Goal: Information Seeking & Learning: Learn about a topic

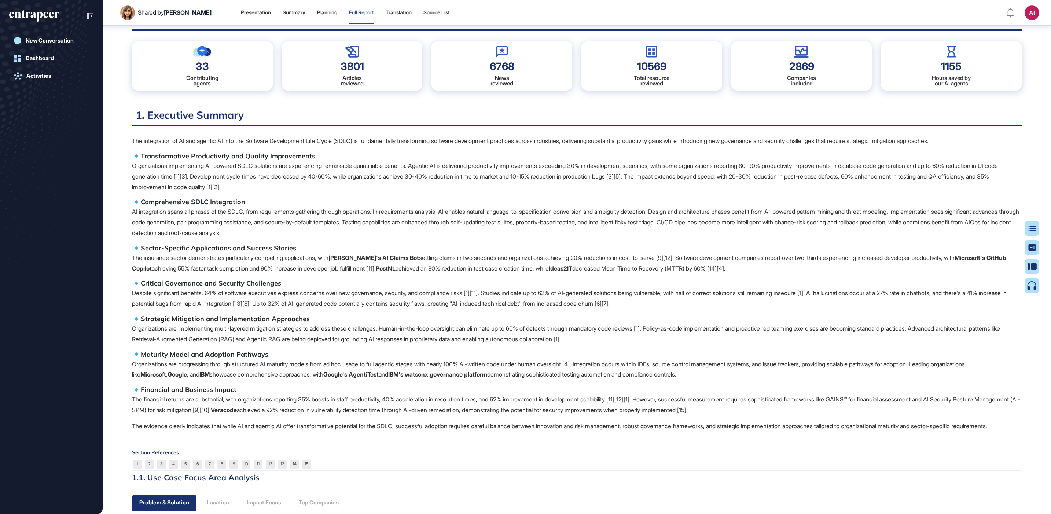
scroll to position [91, 0]
click at [1031, 228] on icon at bounding box center [1034, 228] width 9 height 5
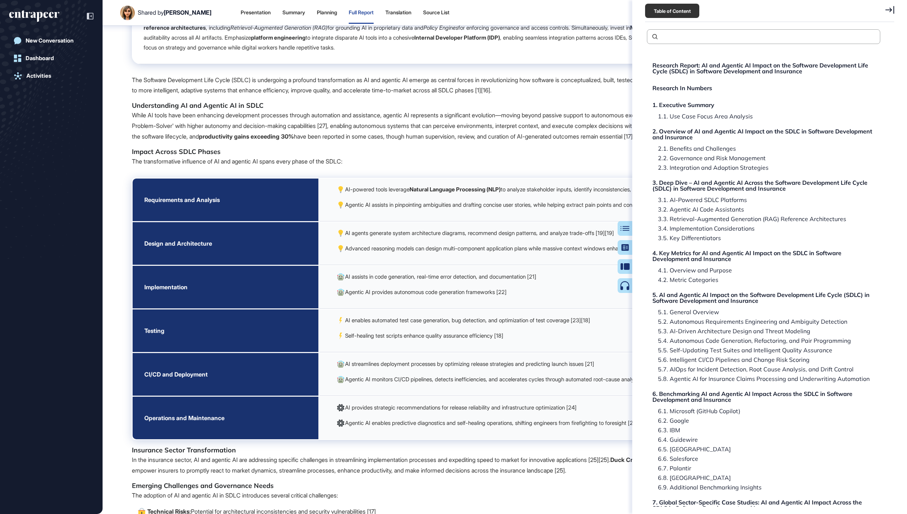
scroll to position [1695, 0]
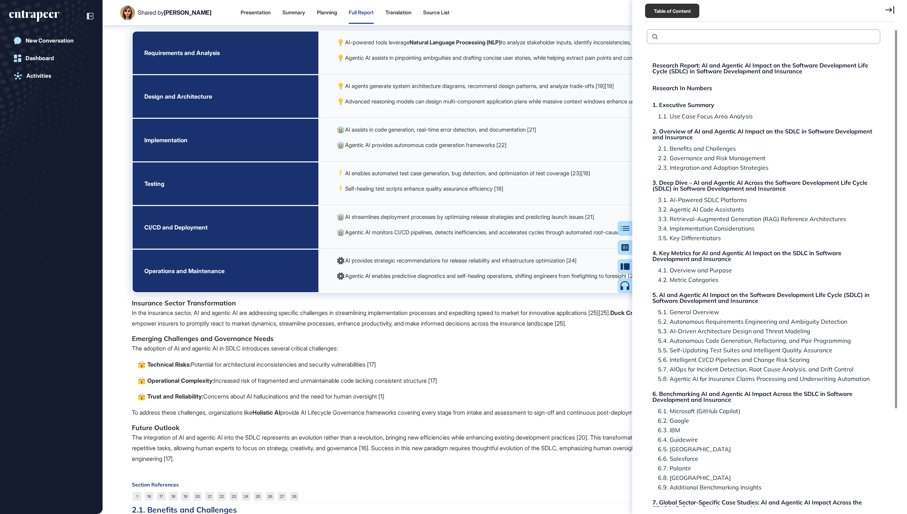
click at [892, 8] on icon at bounding box center [890, 10] width 9 height 8
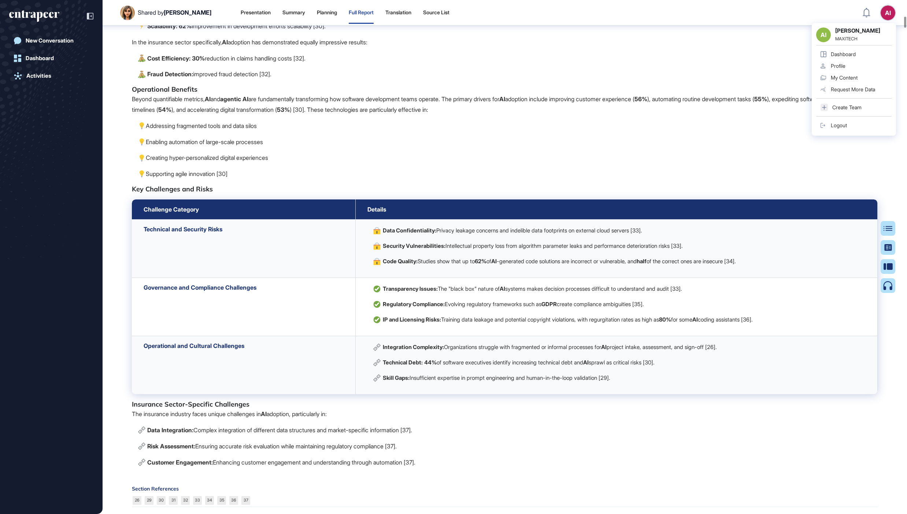
scroll to position [2351, 0]
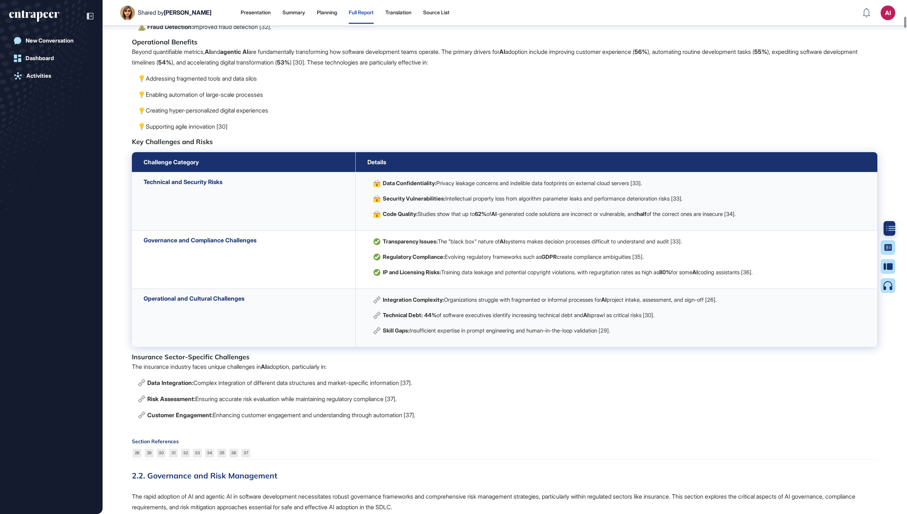
click at [894, 231] on div at bounding box center [891, 228] width 15 height 15
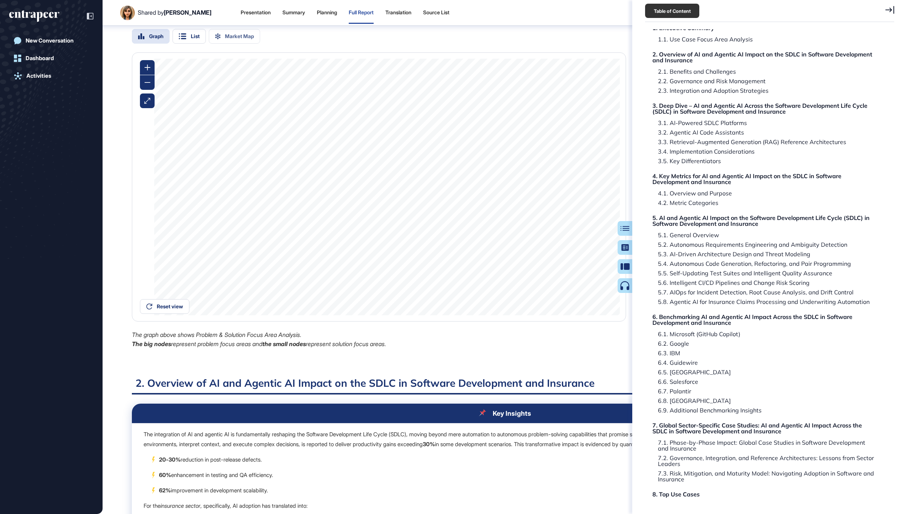
scroll to position [602, 0]
click at [704, 71] on div "2.1. Benefits and Challenges" at bounding box center [696, 72] width 84 height 6
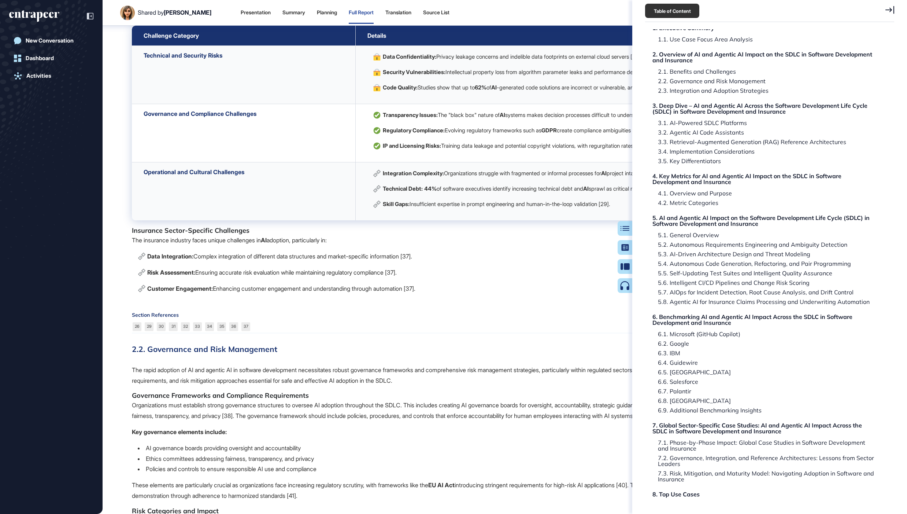
scroll to position [2484, 0]
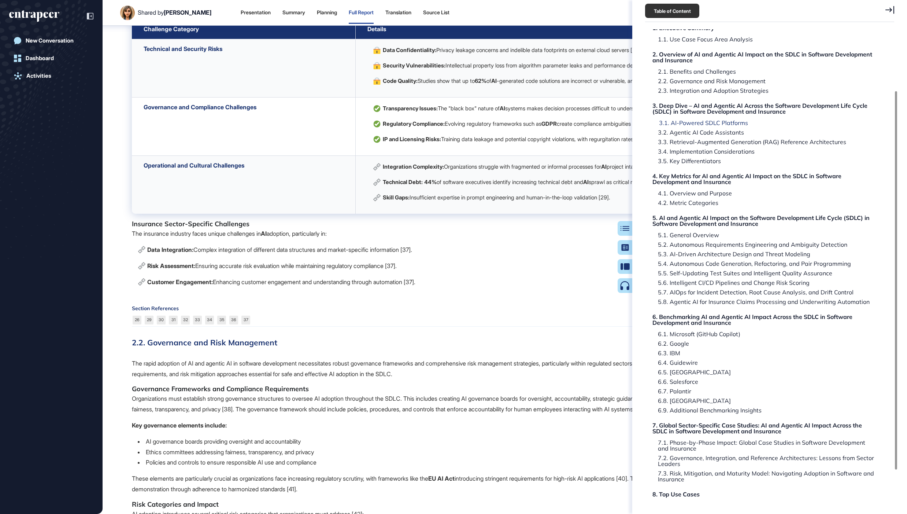
click at [711, 122] on div "3.1. AI-Powered SDLC Platforms" at bounding box center [701, 123] width 95 height 6
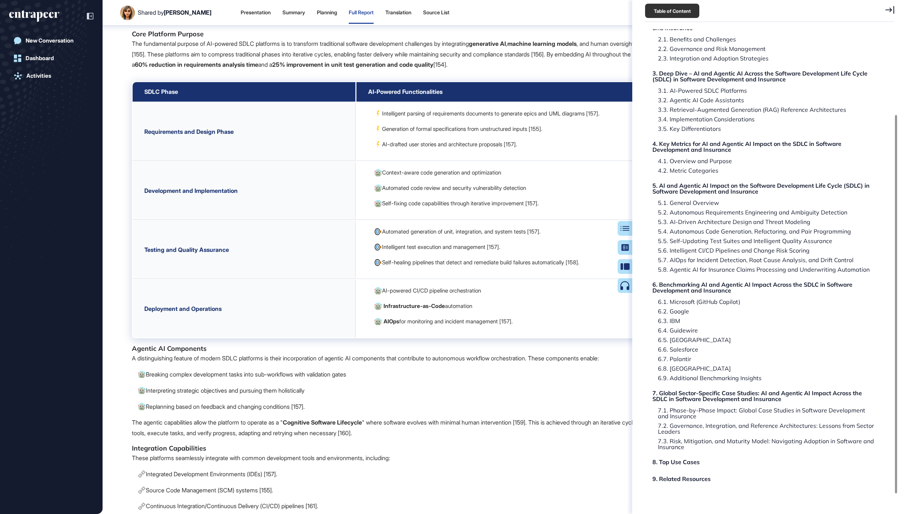
scroll to position [123, 0]
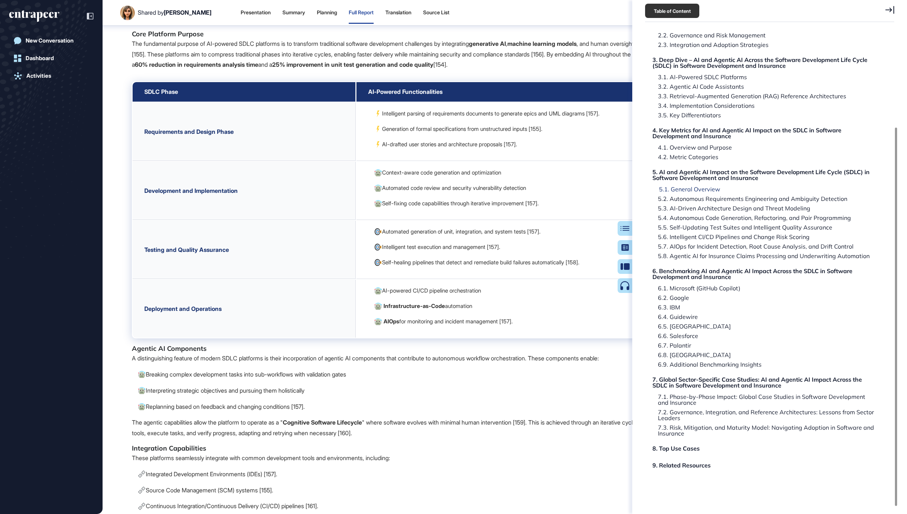
click at [691, 191] on div "5.1. General Overview" at bounding box center [687, 189] width 67 height 6
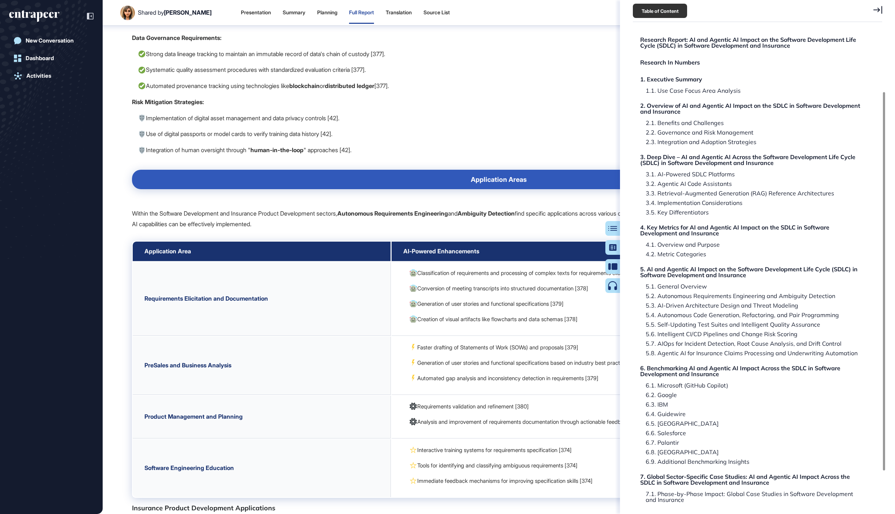
scroll to position [0, 0]
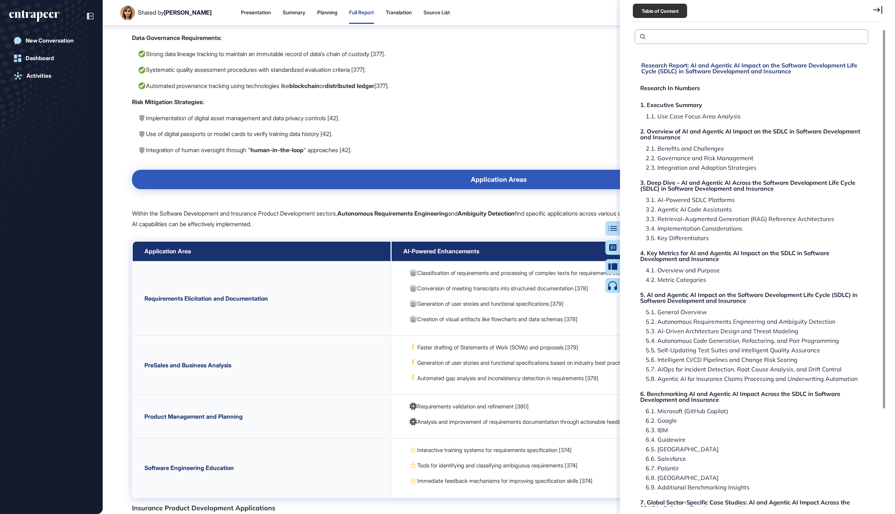
click at [666, 68] on div "Research Report: AI and Agentic AI Impact on the Software Development Life Cycl…" at bounding box center [752, 68] width 222 height 12
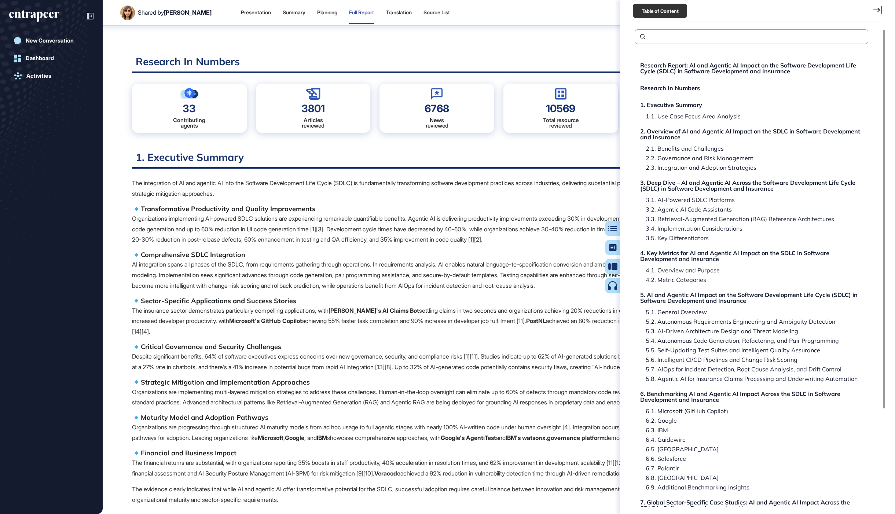
scroll to position [47, 0]
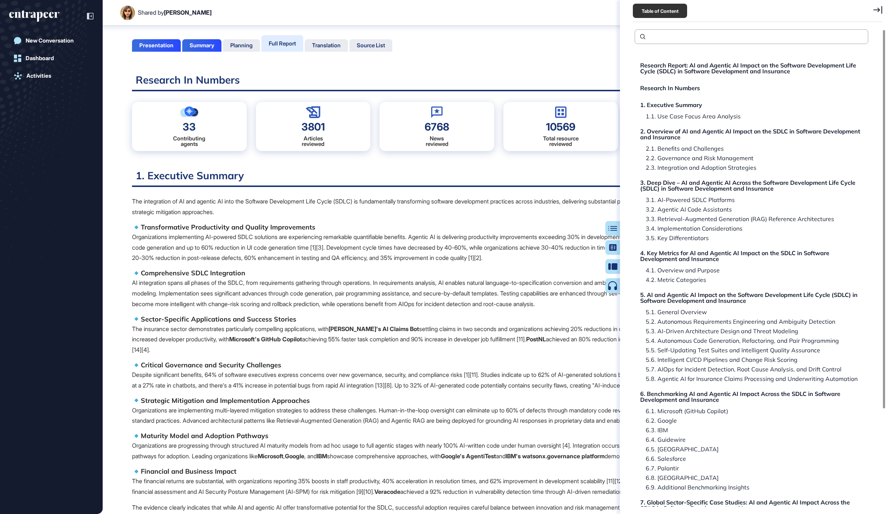
click at [328, 247] on p "Organizations implementing AI-powered SDLC solutions are experiencing remarkabl…" at bounding box center [498, 248] width 733 height 32
click at [880, 13] on icon at bounding box center [877, 10] width 9 height 8
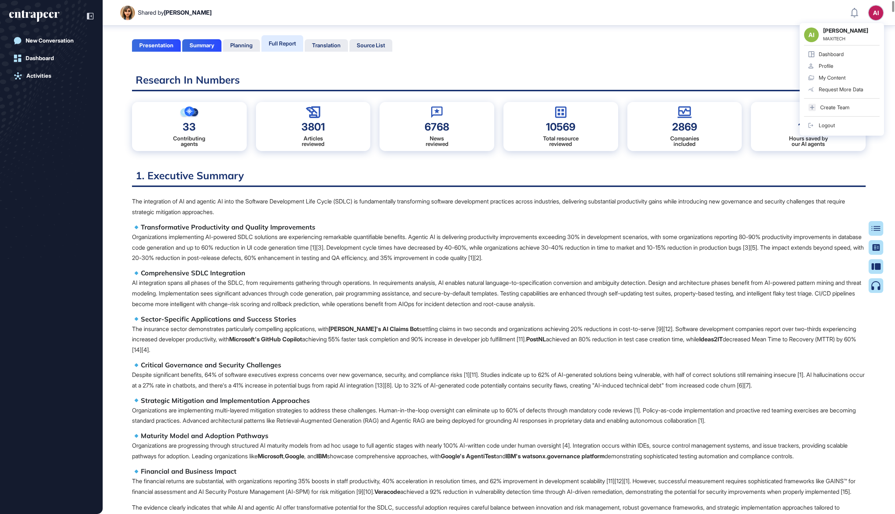
click at [405, 279] on p "AI integration spans all phases of the SDLC, from requirements gathering throug…" at bounding box center [498, 293] width 733 height 32
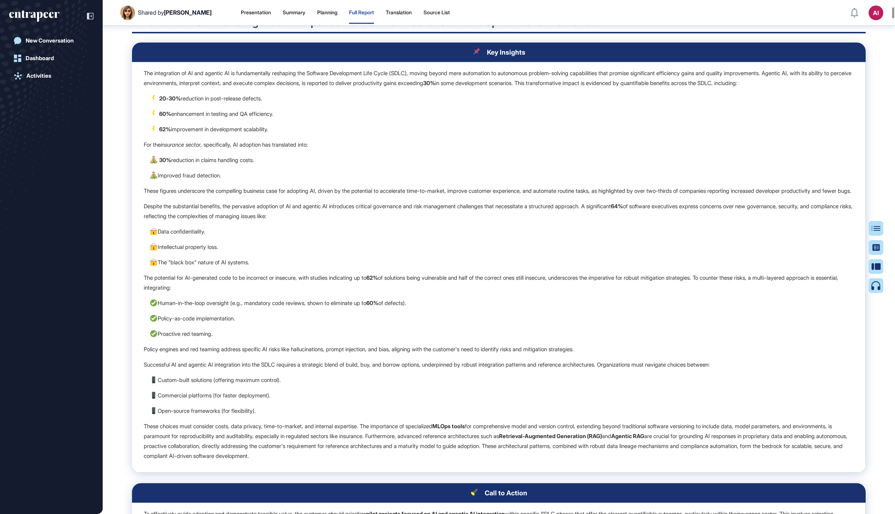
scroll to position [968, 0]
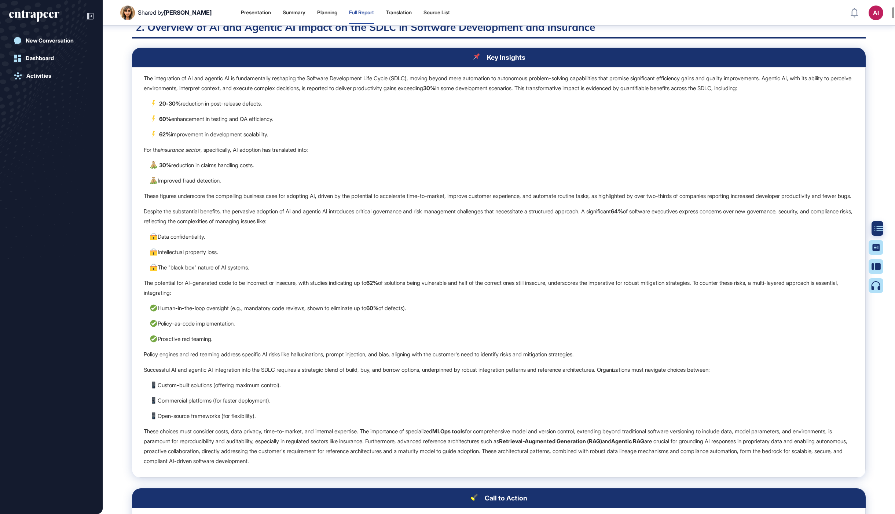
click at [877, 226] on icon at bounding box center [878, 228] width 9 height 5
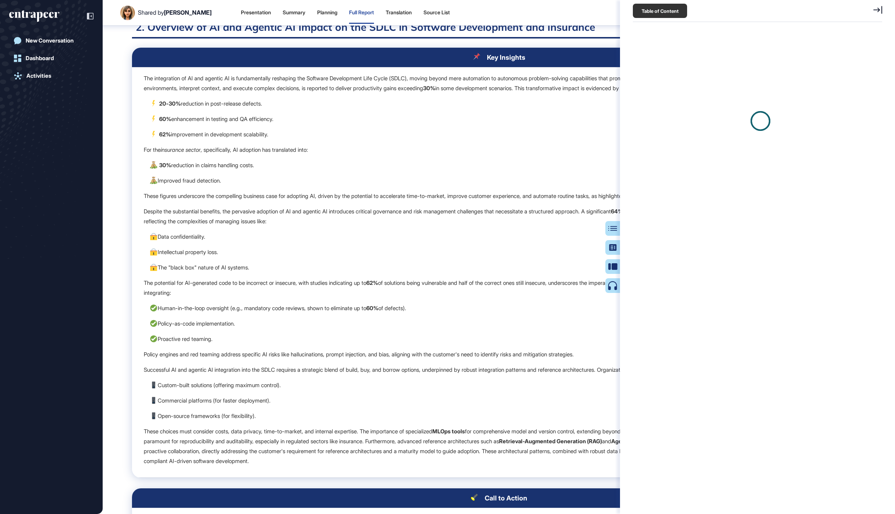
scroll to position [3, 0]
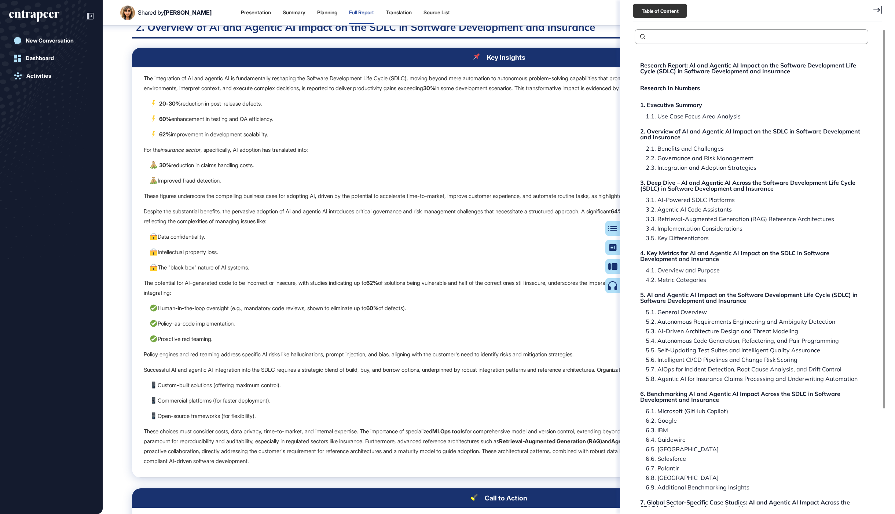
click at [449, 155] on p "For the insurance sector , specifically, AI adoption has translated into:" at bounding box center [499, 150] width 710 height 10
click at [876, 6] on icon at bounding box center [877, 10] width 9 height 8
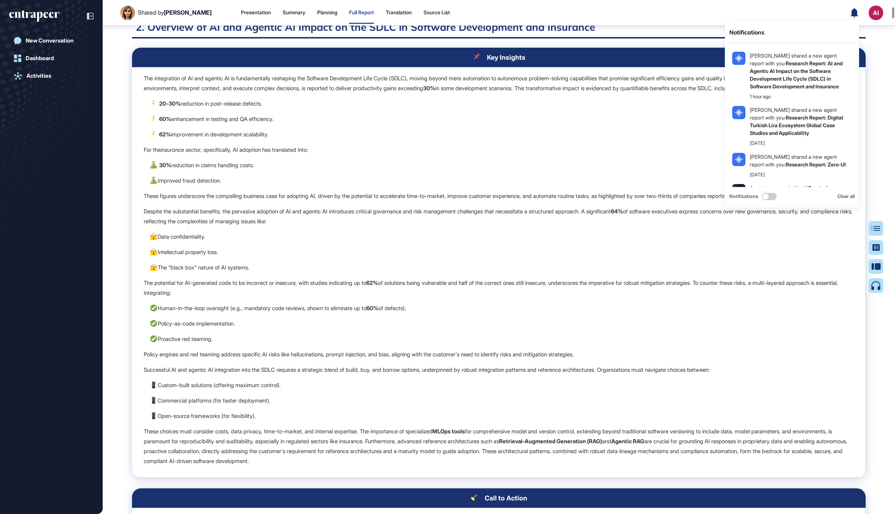
click at [550, 139] on p "62% improvement in development scalability." at bounding box center [501, 134] width 704 height 10
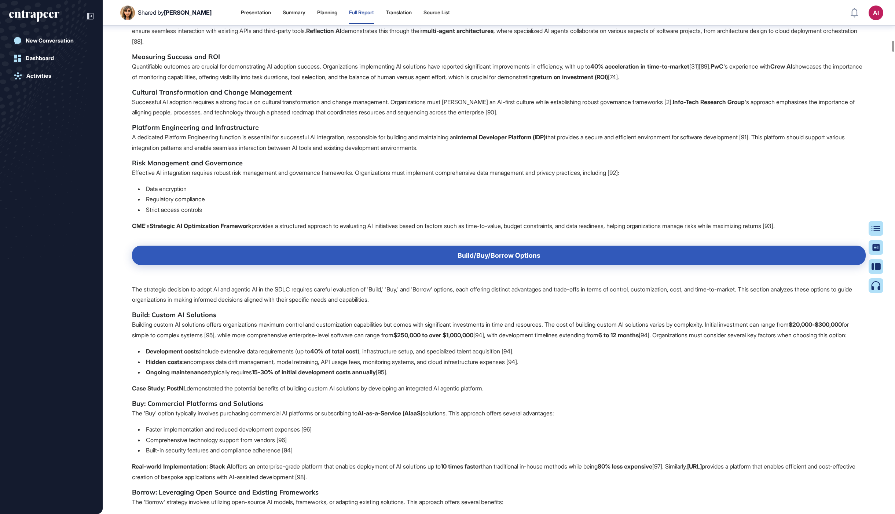
scroll to position [6024, 0]
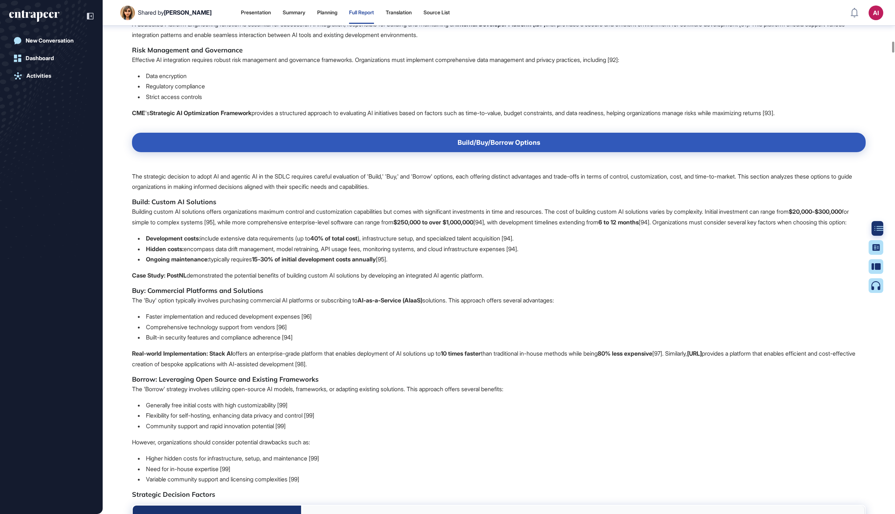
click at [877, 224] on div at bounding box center [878, 228] width 15 height 15
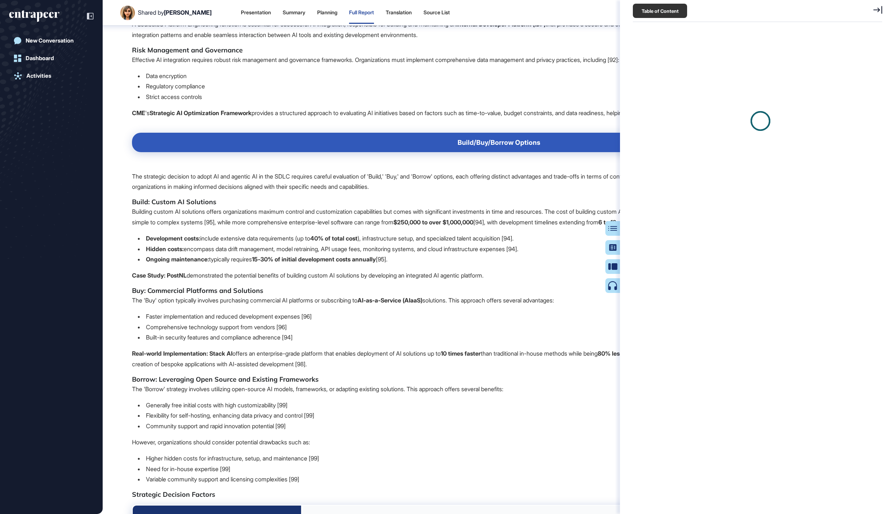
scroll to position [3, 0]
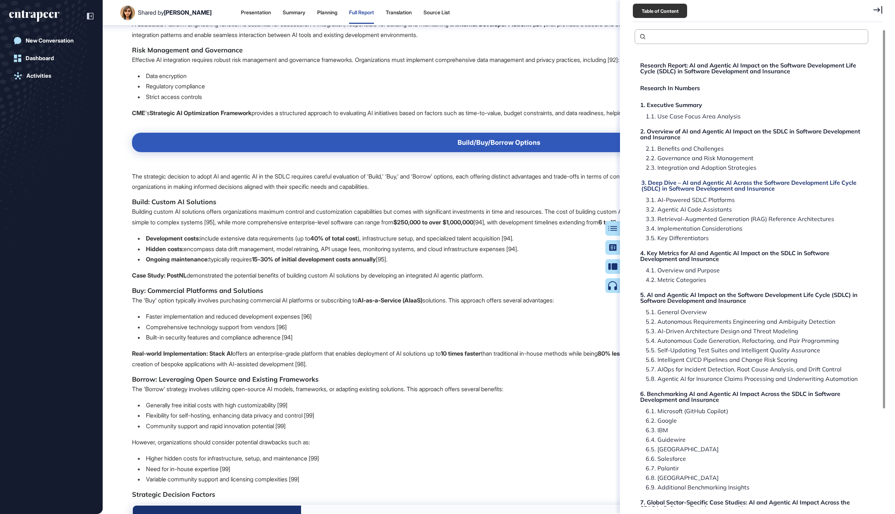
click at [670, 188] on div "3. Deep Dive – AI and Agentic AI Across the Software Development Life Cycle (SD…" at bounding box center [752, 186] width 222 height 12
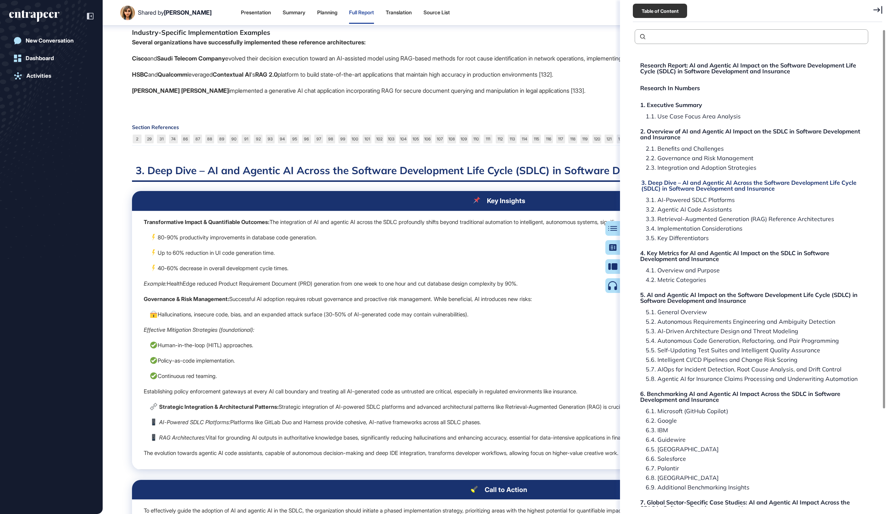
scroll to position [8055, 0]
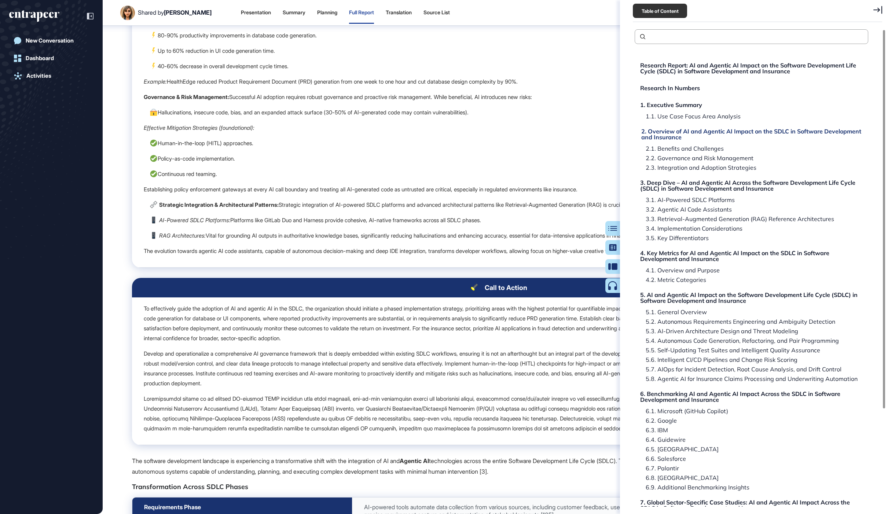
click at [672, 129] on div "2. Overview of AI and Agentic AI Impact on the SDLC in Software Development and…" at bounding box center [752, 134] width 222 height 12
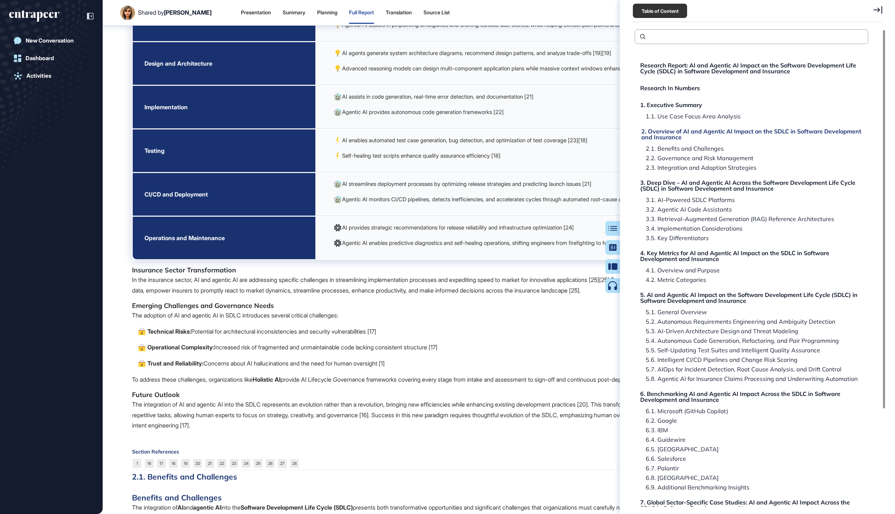
scroll to position [964, 0]
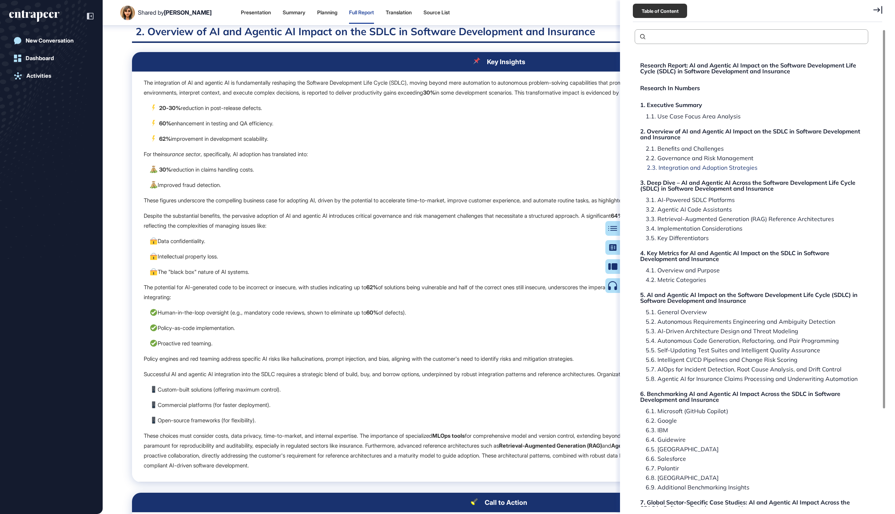
click at [674, 165] on div "2.3. Integration and Adoption Strategies" at bounding box center [699, 168] width 116 height 6
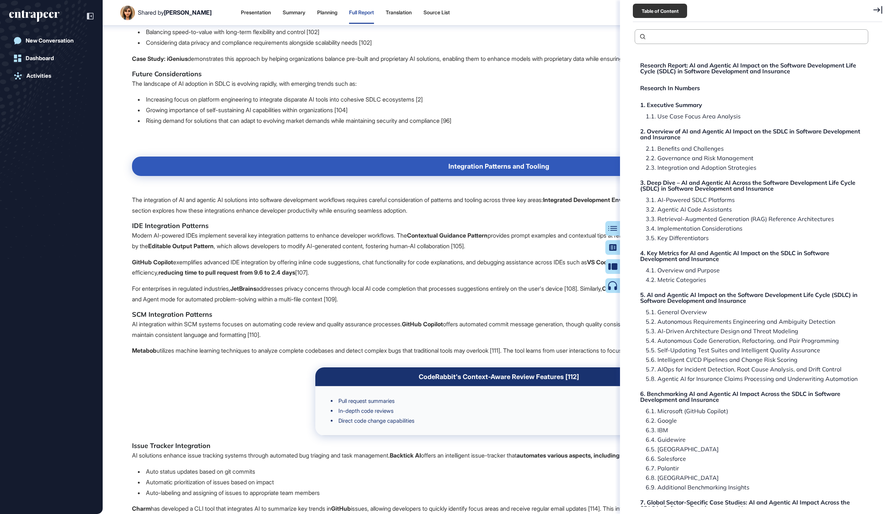
scroll to position [6786, 0]
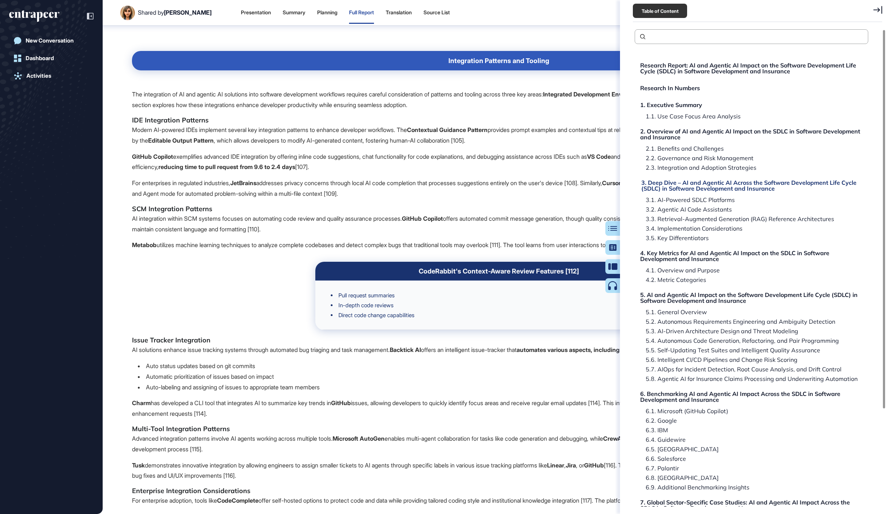
click at [693, 183] on div "3. Deep Dive – AI and Agentic AI Across the Software Development Life Cycle (SD…" at bounding box center [752, 186] width 222 height 12
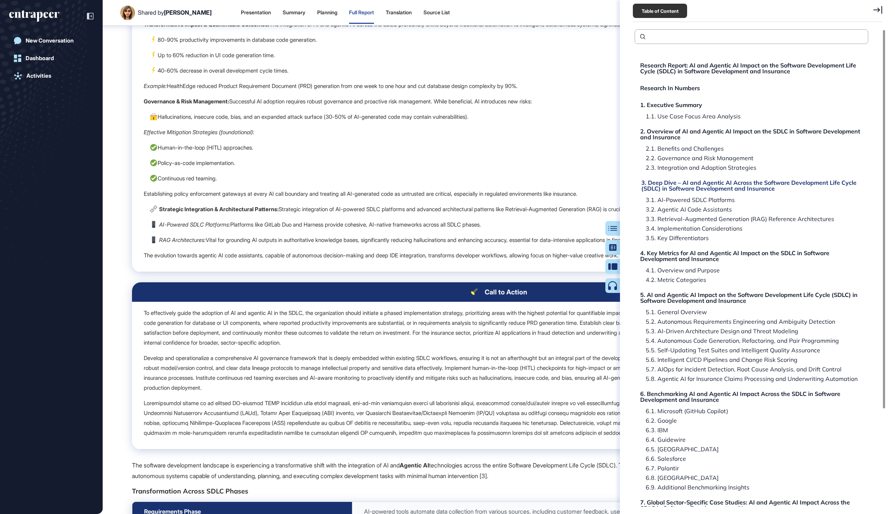
scroll to position [8055, 0]
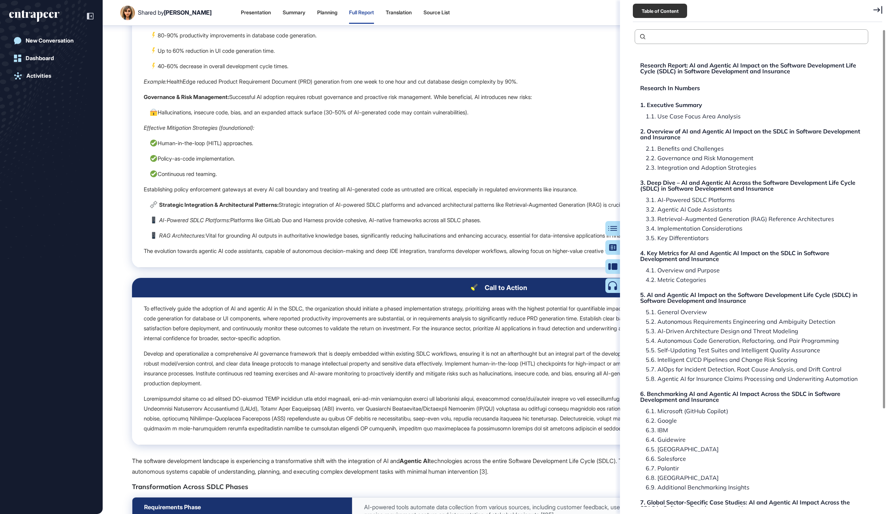
click at [874, 12] on icon at bounding box center [877, 10] width 9 height 8
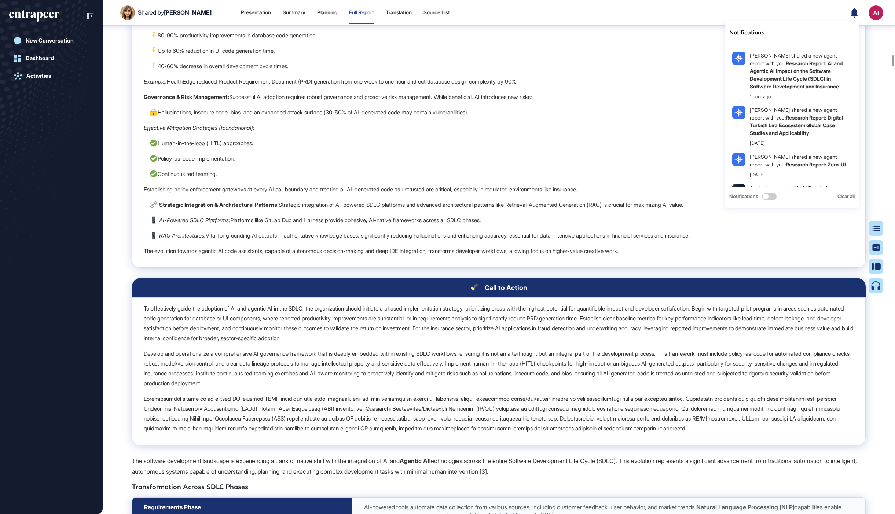
click at [669, 86] on p "Example: HealthEdge reduced Product Requirement Document (PRD) generation from …" at bounding box center [499, 82] width 710 height 10
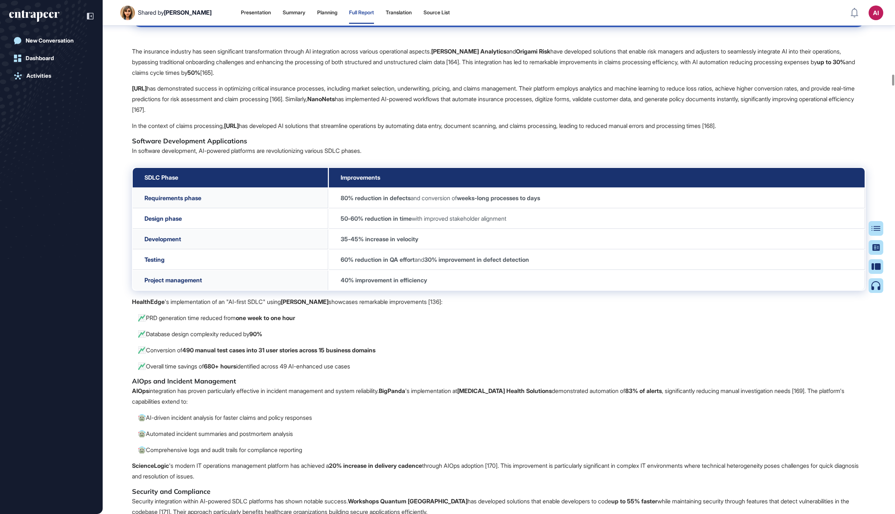
scroll to position [10913, 0]
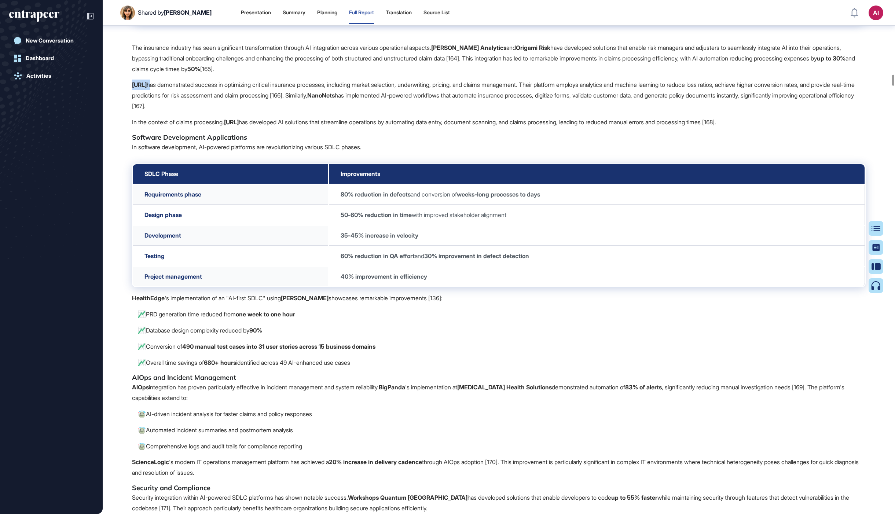
drag, startPoint x: 150, startPoint y: 178, endPoint x: 133, endPoint y: 178, distance: 16.5
click at [133, 111] on p "[URL] has demonstrated success in optimizing critical insurance processes, incl…" at bounding box center [498, 96] width 733 height 32
copy p "[URL]"
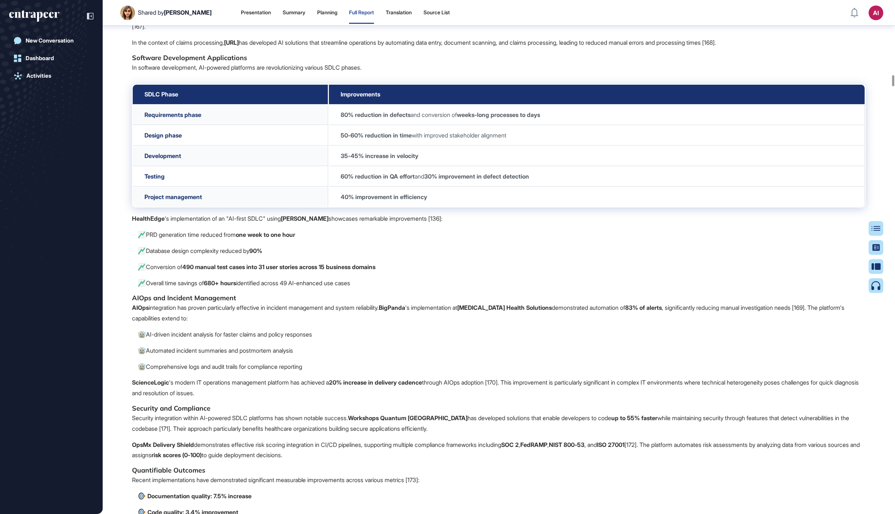
click at [262, 48] on p "In the context of claims processing, [URL] has developed AI solutions that stre…" at bounding box center [498, 42] width 733 height 11
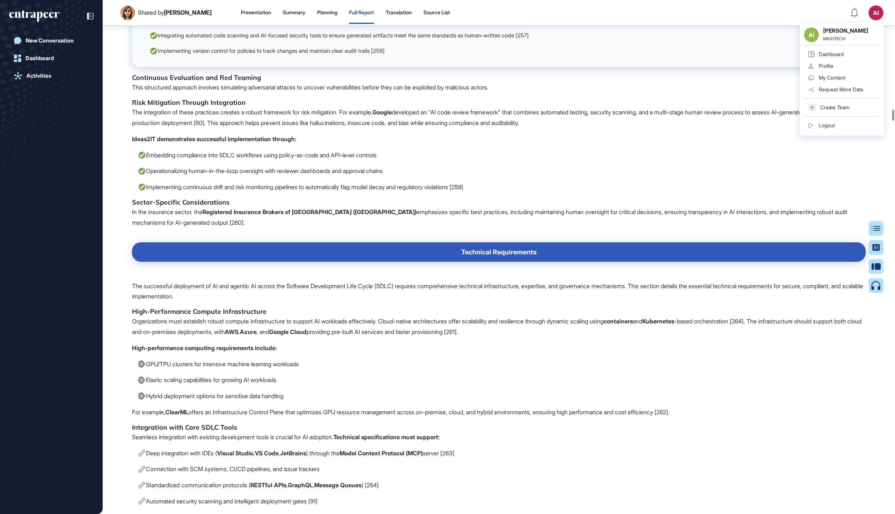
scroll to position [16156, 0]
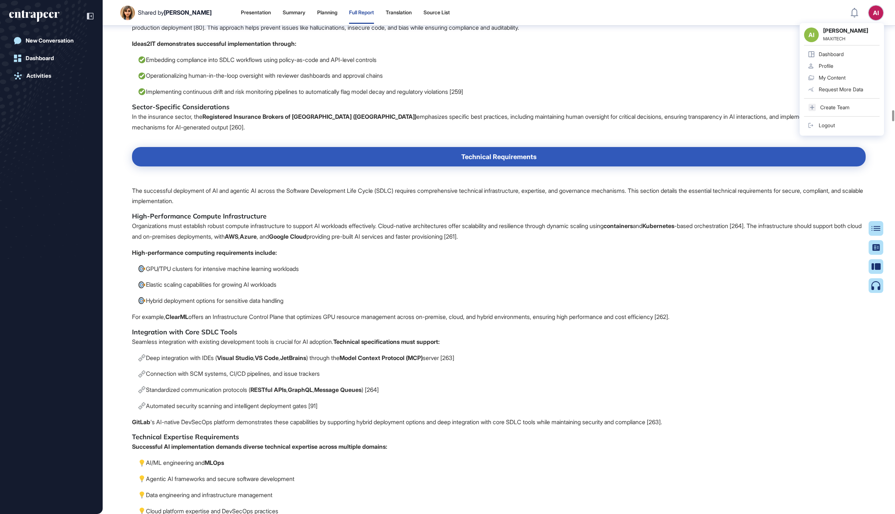
click at [491, 12] on h5 "Risk Mitigation Through Integration" at bounding box center [498, 7] width 733 height 9
click at [482, 81] on p "Operationalizing human-in-the-loop oversight with reviewer dashboards and appro…" at bounding box center [501, 75] width 728 height 11
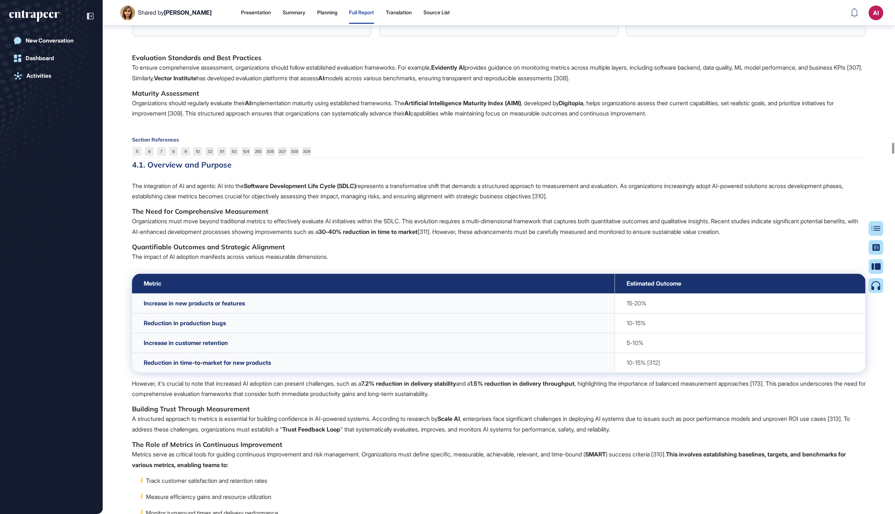
scroll to position [20293, 0]
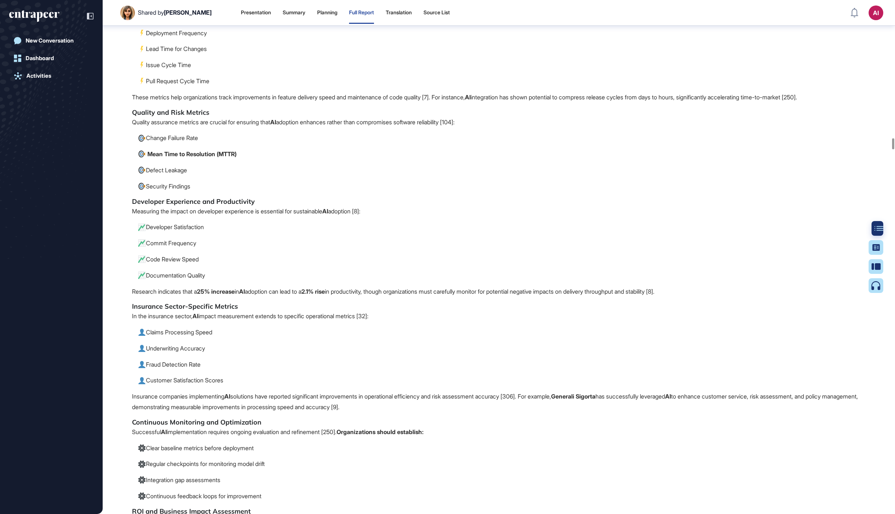
click at [879, 224] on div at bounding box center [878, 228] width 15 height 15
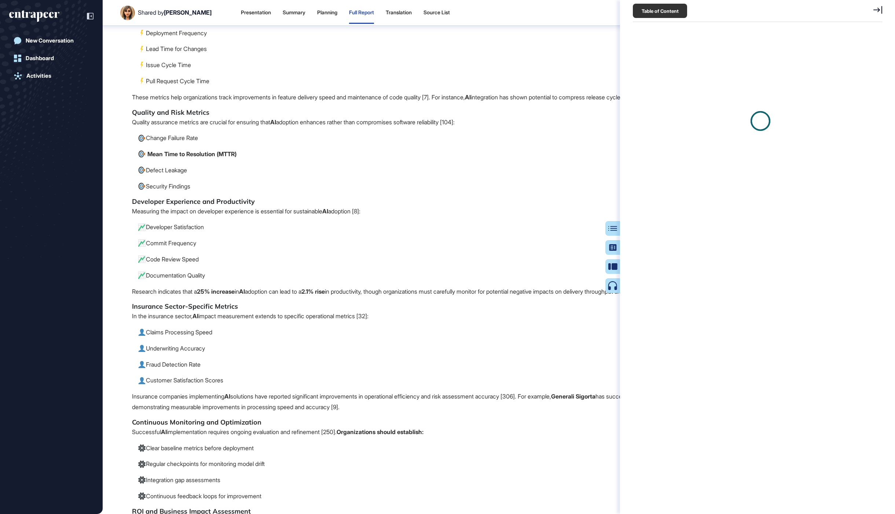
scroll to position [3, 0]
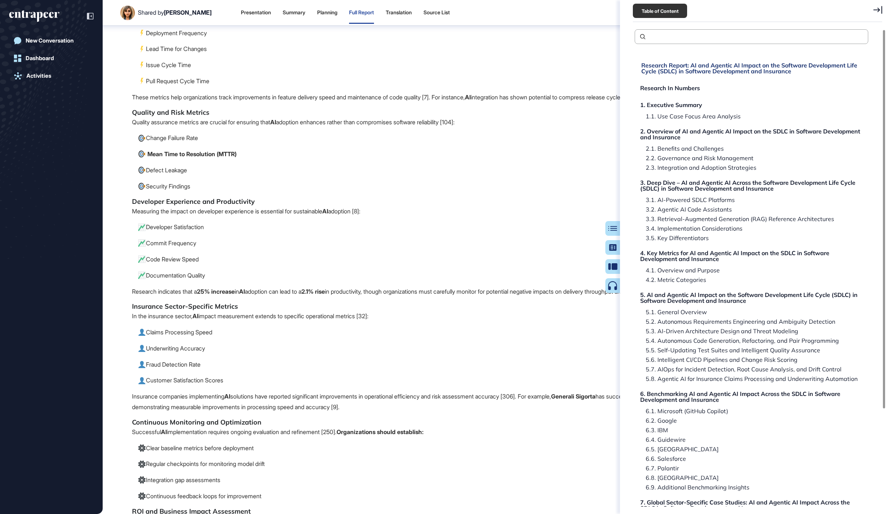
click at [699, 73] on div "Research Report: AI and Agentic AI Impact on the Software Development Life Cycl…" at bounding box center [752, 68] width 222 height 12
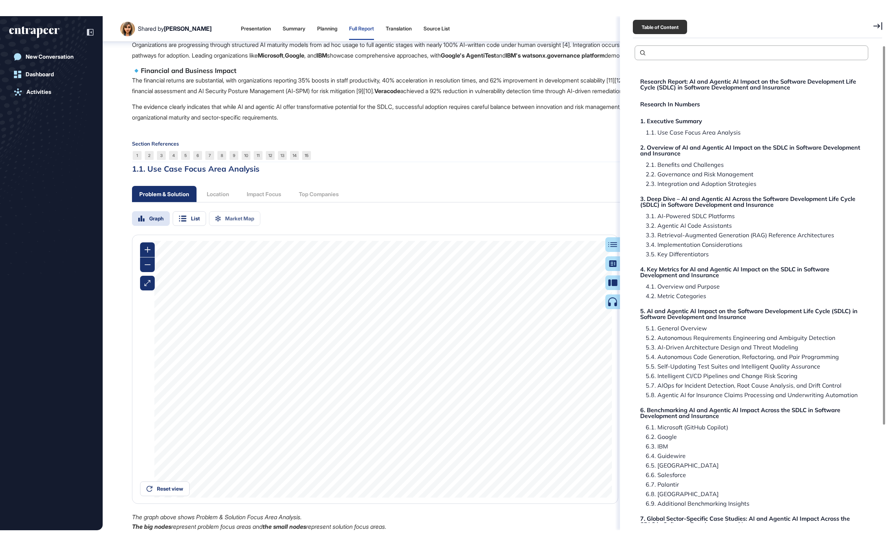
scroll to position [47, 0]
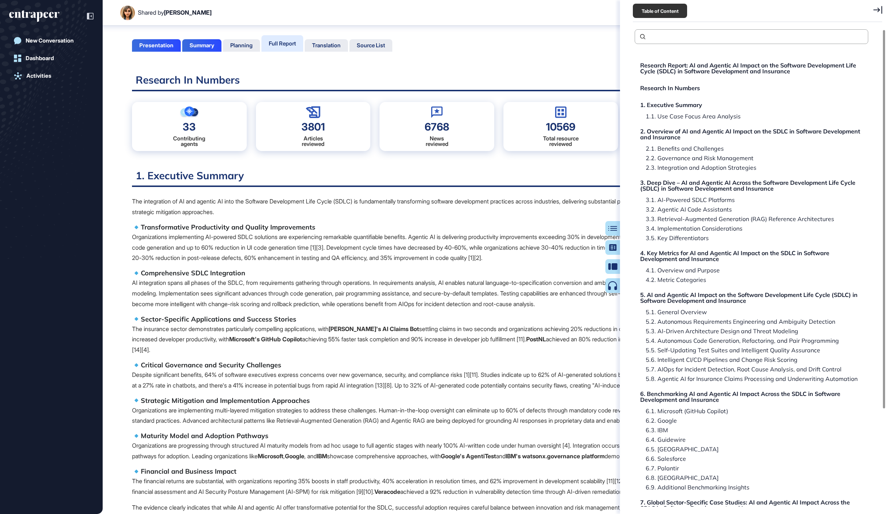
click at [882, 15] on div "Table of Content Research Report: AI and Agentic AI Impact on the Software Deve…" at bounding box center [757, 257] width 275 height 514
click at [881, 12] on icon at bounding box center [877, 10] width 9 height 8
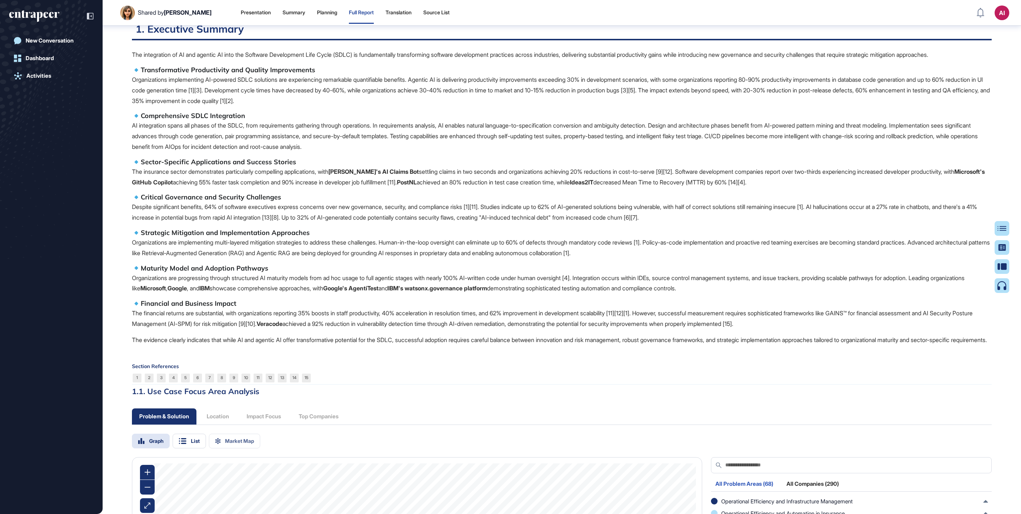
scroll to position [184, 0]
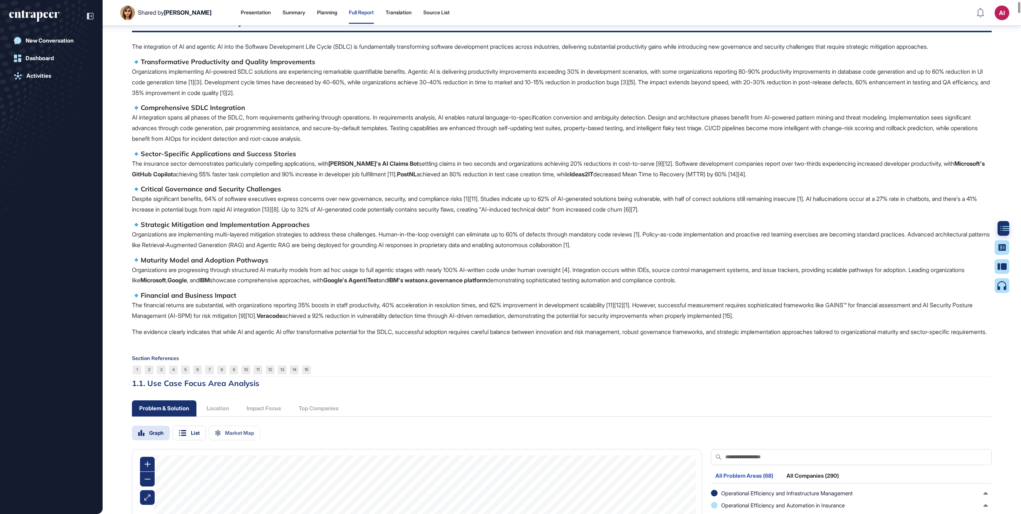
click at [1000, 233] on div at bounding box center [1005, 228] width 15 height 15
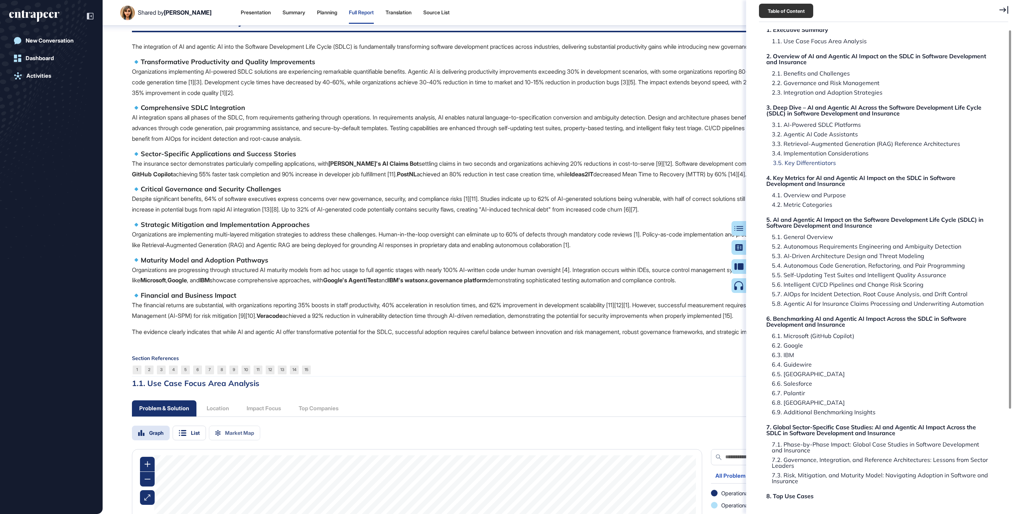
scroll to position [85, 0]
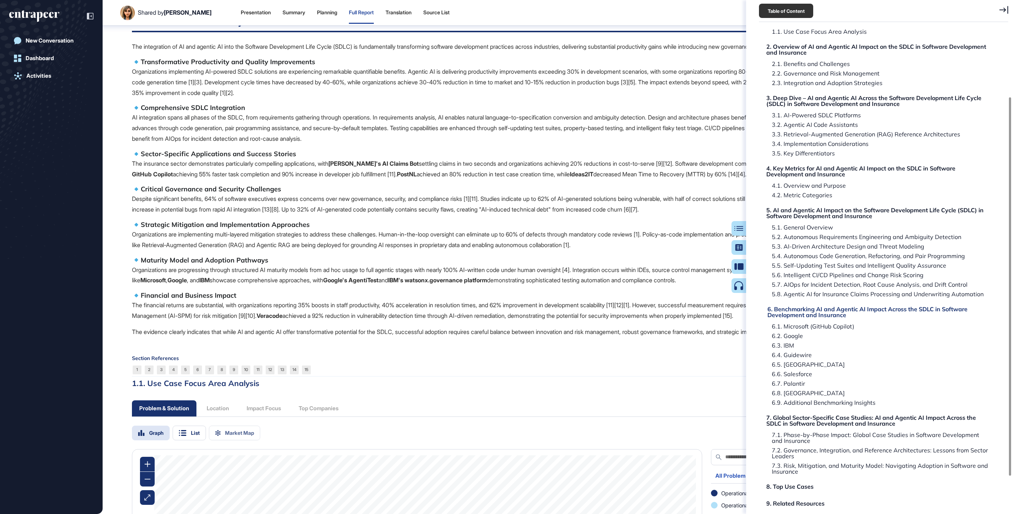
click at [806, 314] on div "6. Benchmarking AI and Agentic AI Impact Across the SDLC in Software Developmen…" at bounding box center [878, 312] width 222 height 12
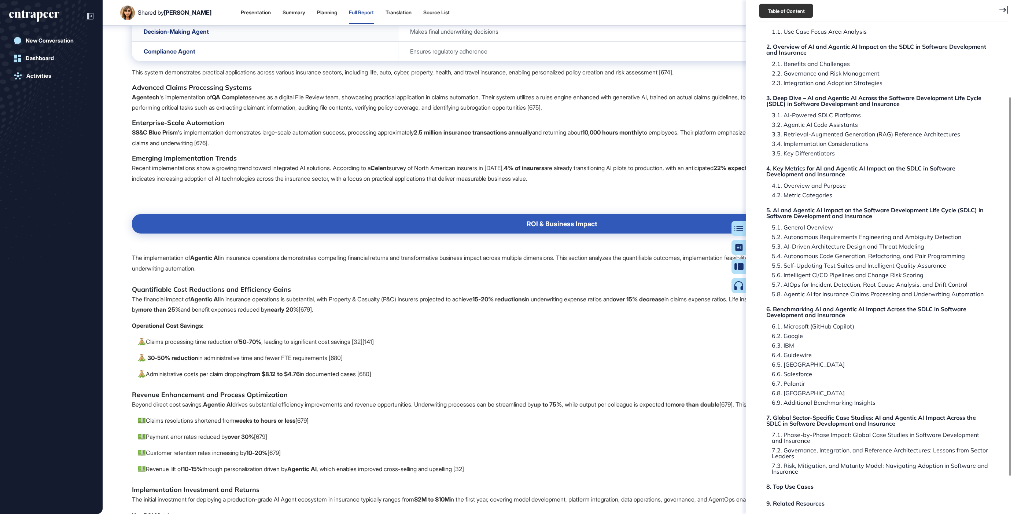
scroll to position [45465, 0]
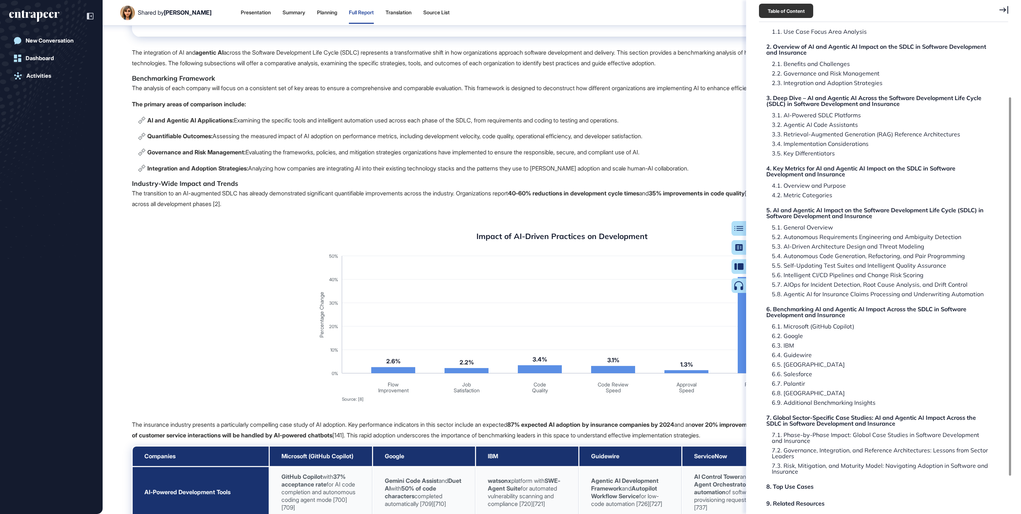
click at [1001, 9] on icon at bounding box center [1003, 10] width 9 height 8
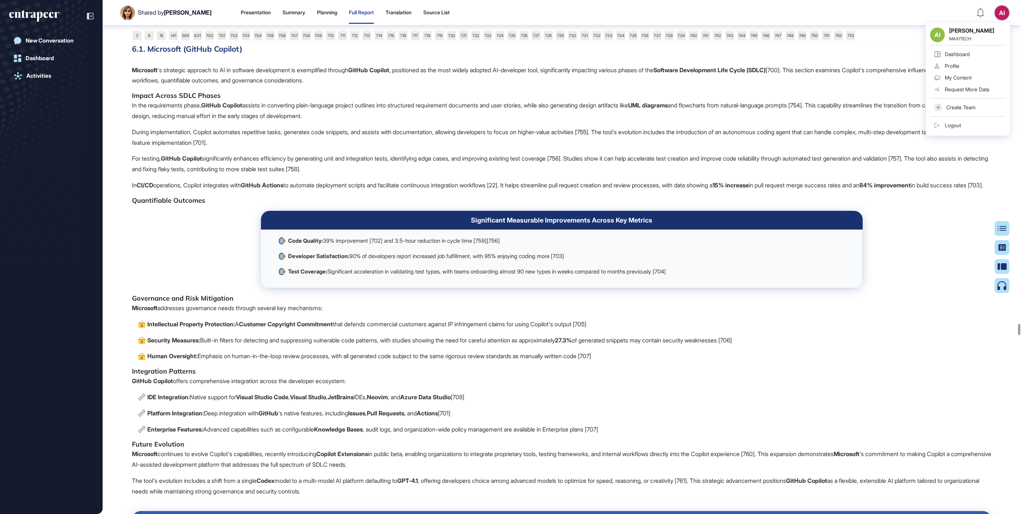
scroll to position [46296, 0]
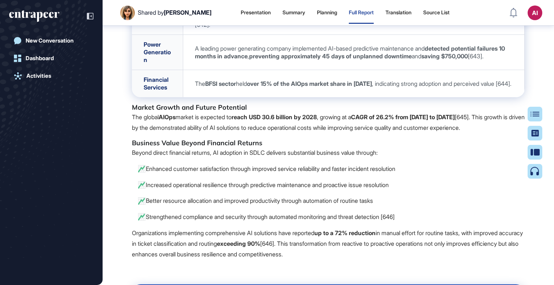
scroll to position [3, 0]
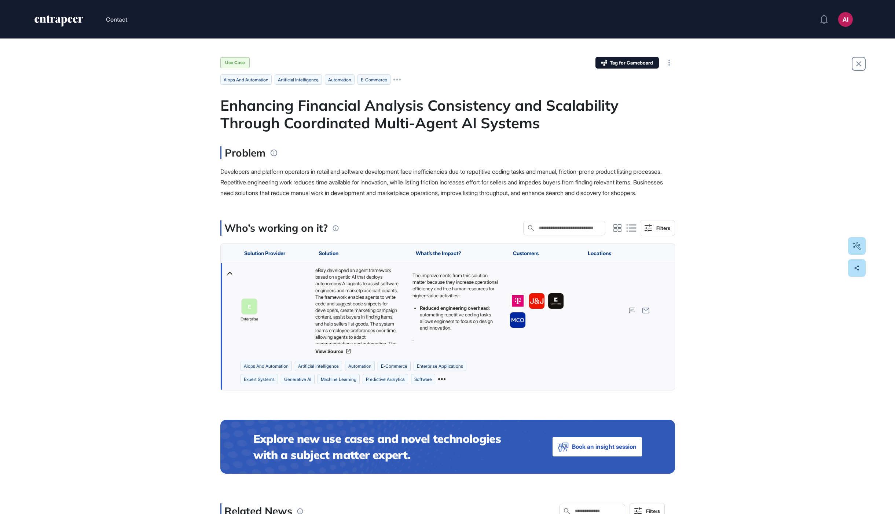
scroll to position [0, 0]
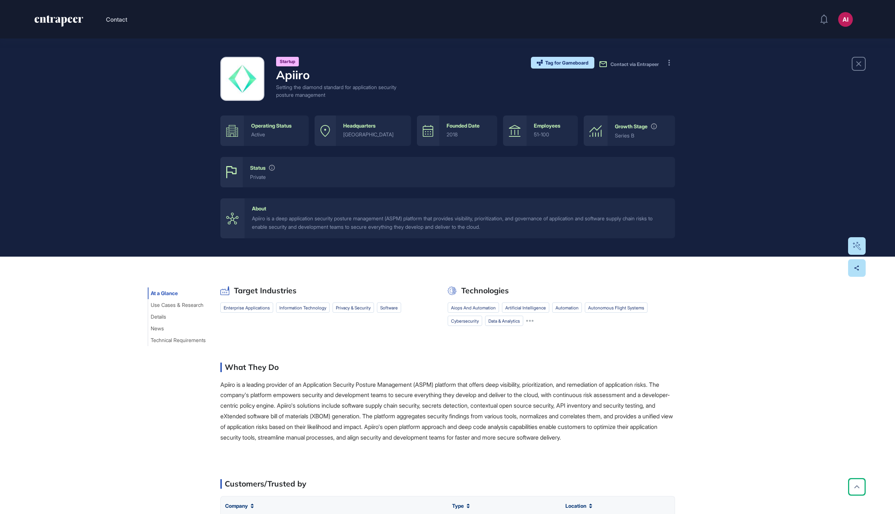
scroll to position [146, 0]
